Goal: Task Accomplishment & Management: Complete application form

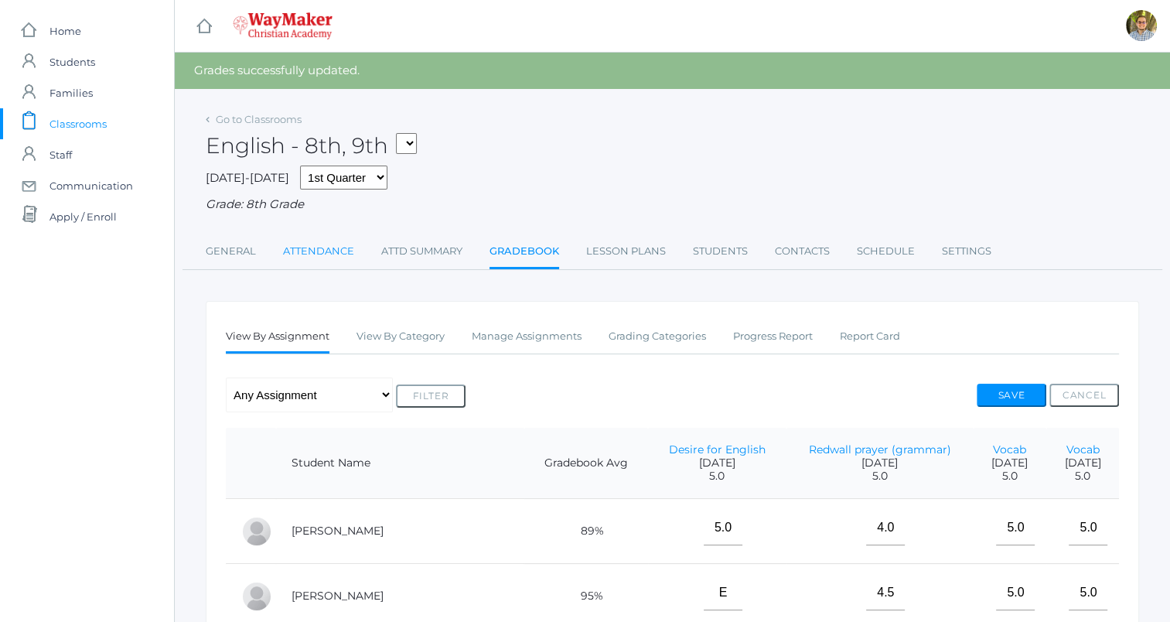
click at [322, 257] on link "Attendance" at bounding box center [318, 251] width 71 height 31
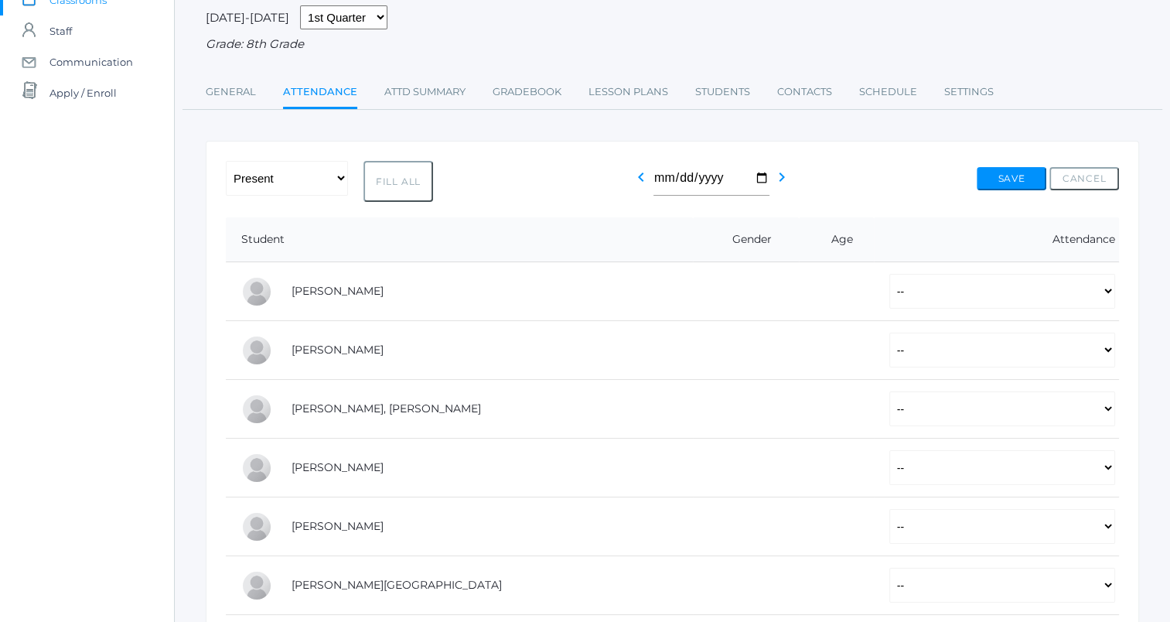
scroll to position [126, 0]
click at [406, 175] on button "Fill All" at bounding box center [398, 179] width 70 height 41
select select "P"
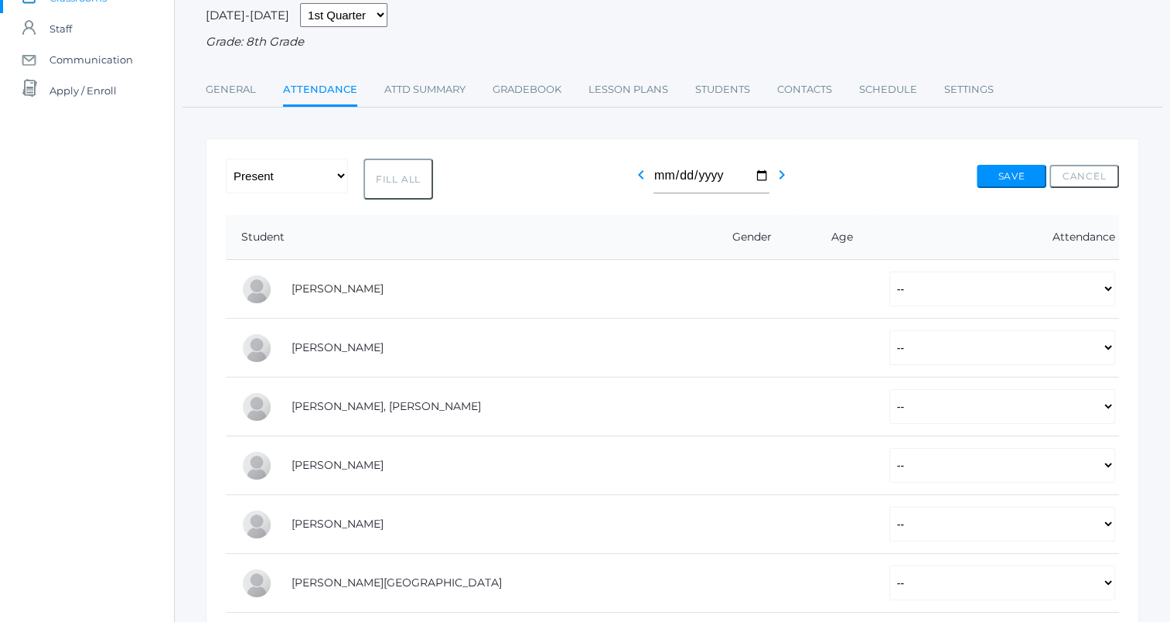
select select "P"
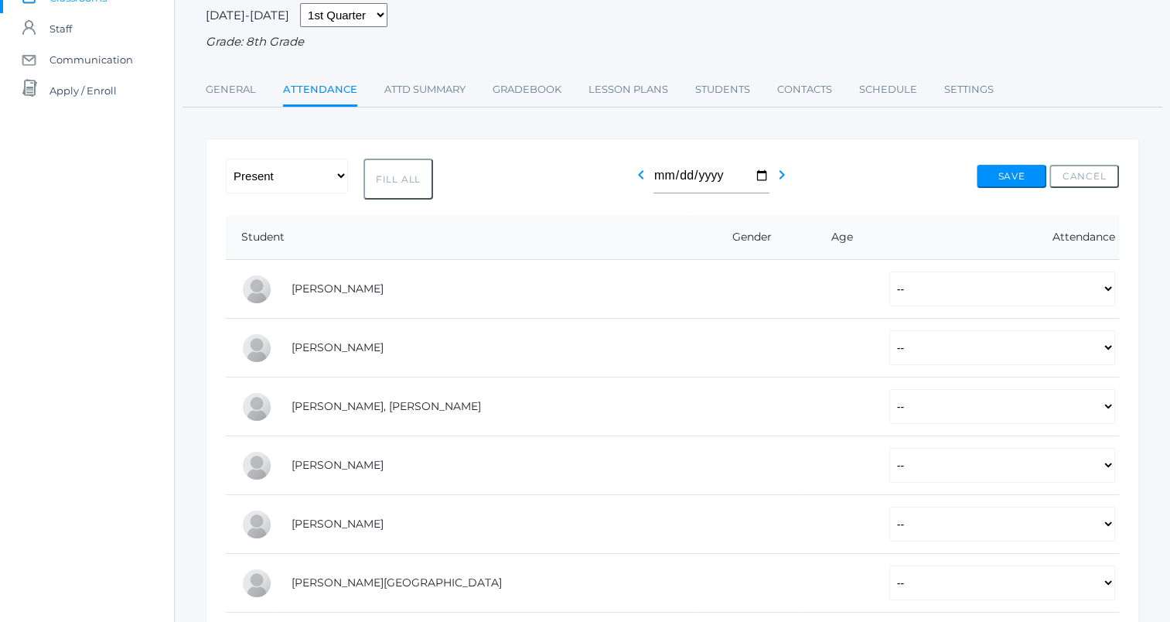
select select "P"
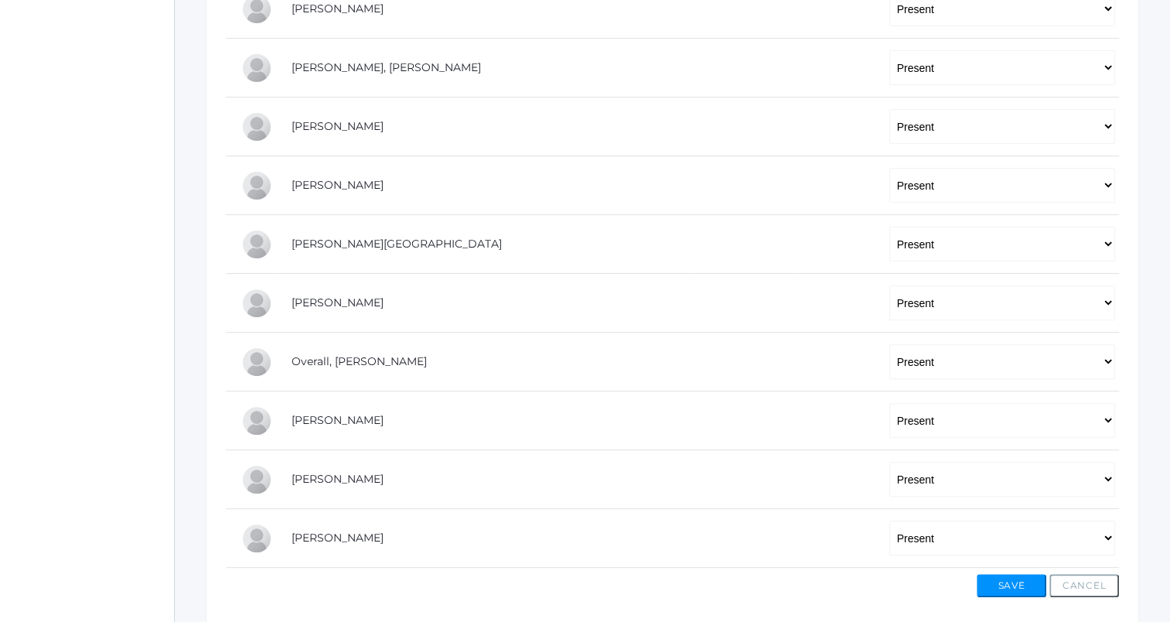
scroll to position [466, 0]
click at [996, 370] on select "-- Present Tardy Excused Tardy Unexcused Absent Excused Absent Unexcused" at bounding box center [1002, 360] width 226 height 35
click at [889, 343] on select "-- Present Tardy Excused Tardy Unexcused Absent Excused Absent Unexcused" at bounding box center [1002, 360] width 226 height 35
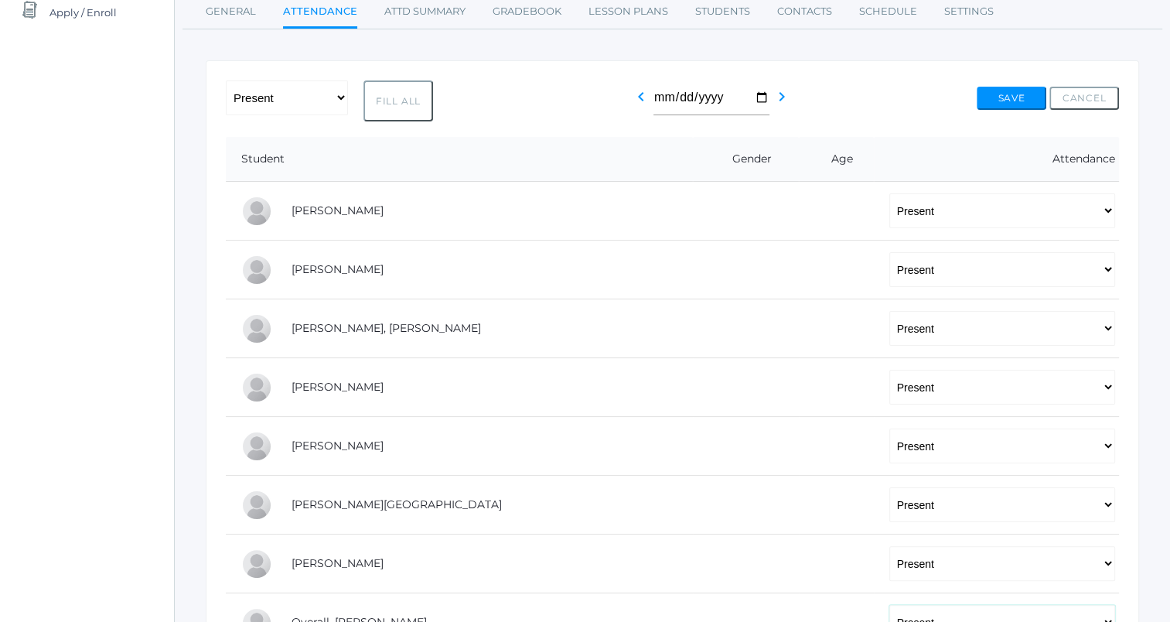
scroll to position [0, 0]
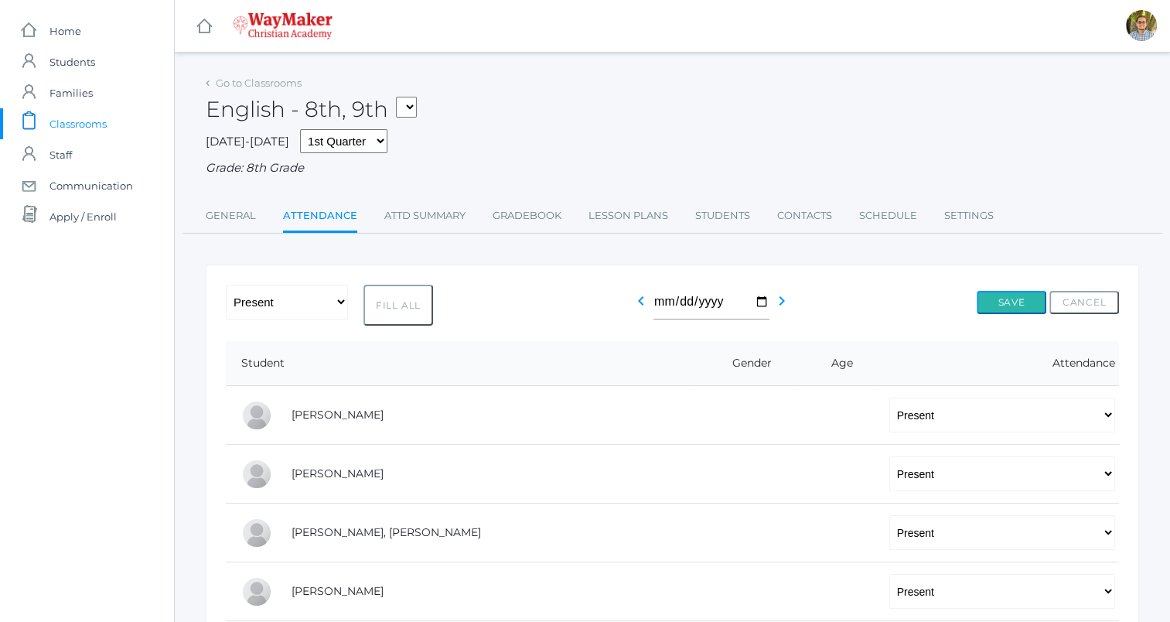
click at [1009, 302] on button "Save" at bounding box center [1012, 302] width 70 height 23
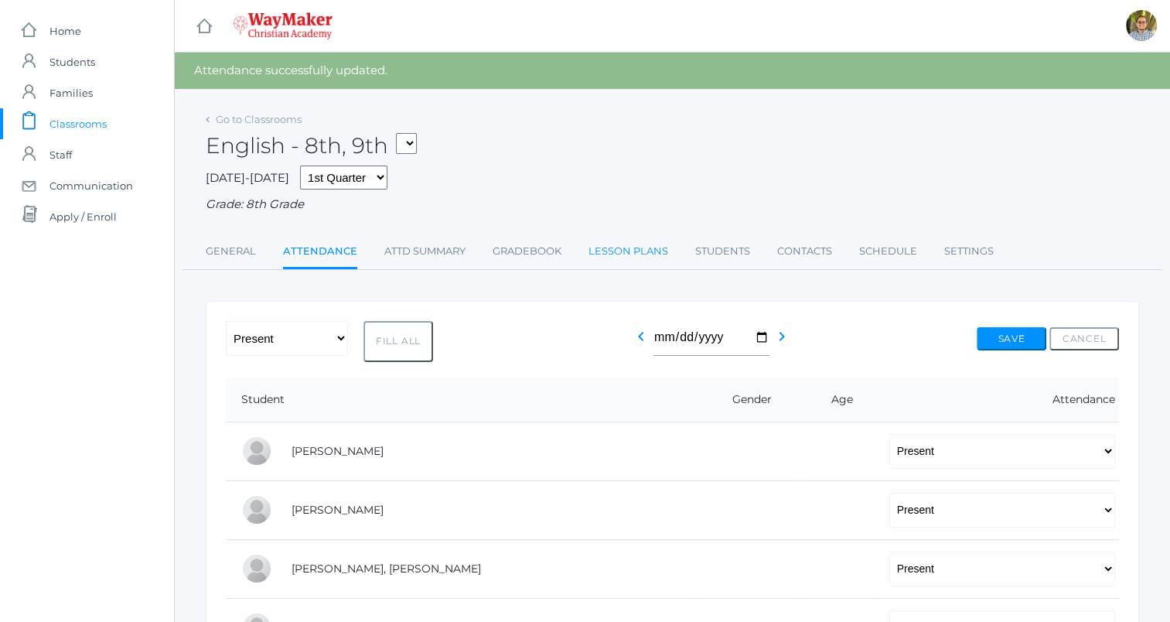
click at [628, 257] on link "Lesson Plans" at bounding box center [628, 251] width 80 height 31
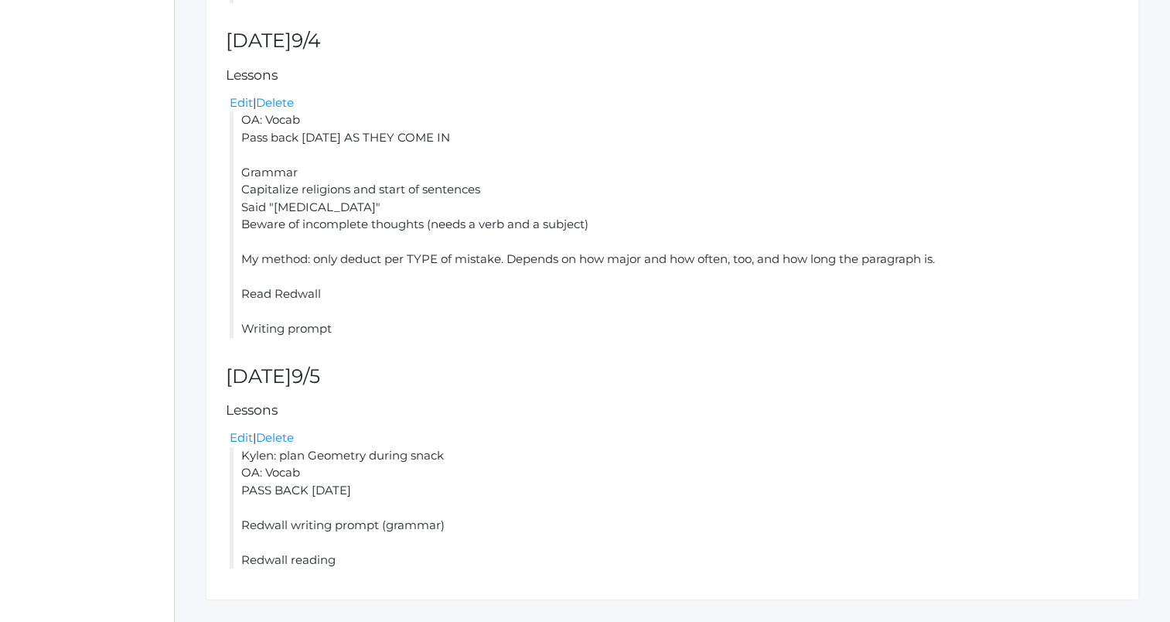
scroll to position [970, 0]
